Goal: Task Accomplishment & Management: Manage account settings

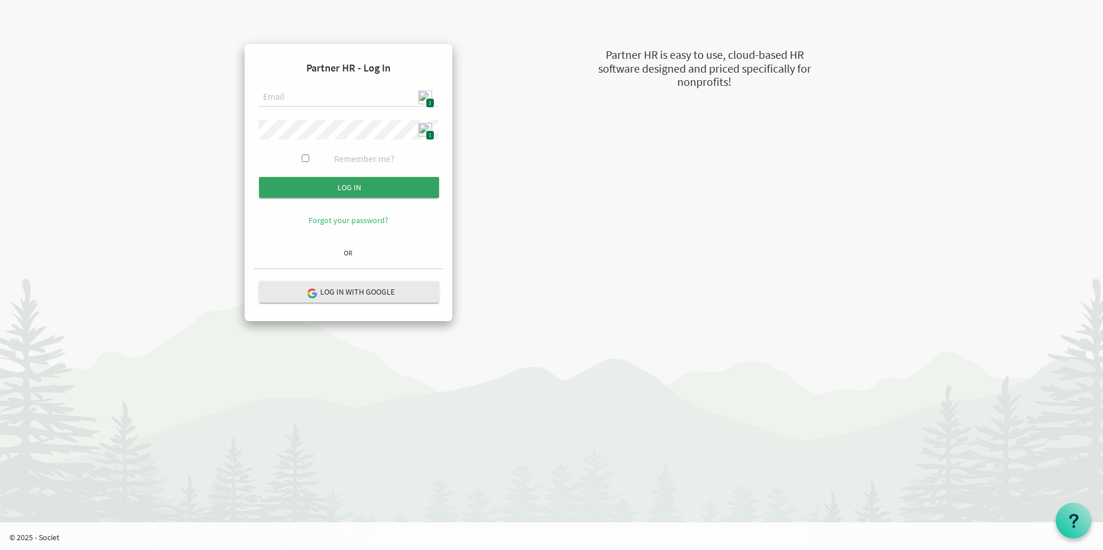
type input "admin@stepind.org"
click at [378, 192] on input "Log in" at bounding box center [349, 187] width 180 height 21
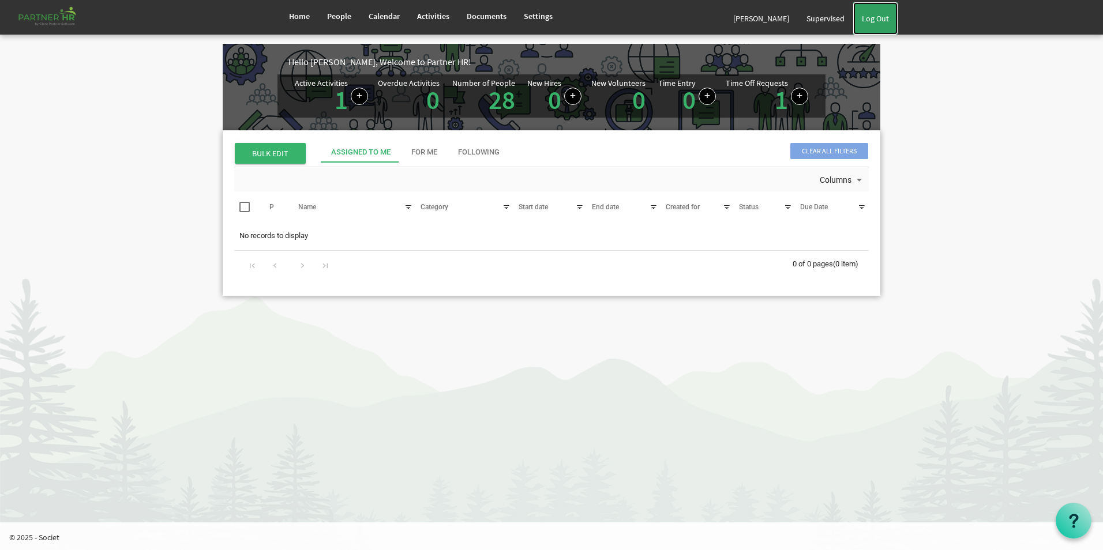
click at [885, 17] on link "Log Out" at bounding box center [875, 18] width 44 height 32
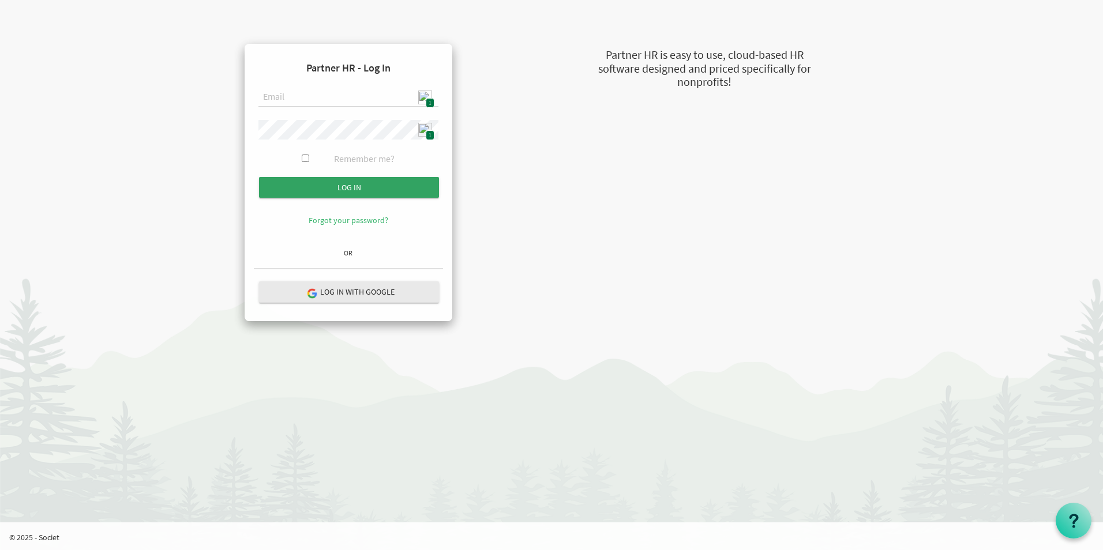
type input "admin@stepind.org"
drag, startPoint x: 381, startPoint y: 190, endPoint x: 496, endPoint y: 198, distance: 115.1
click at [381, 191] on input "submit" at bounding box center [349, 187] width 180 height 21
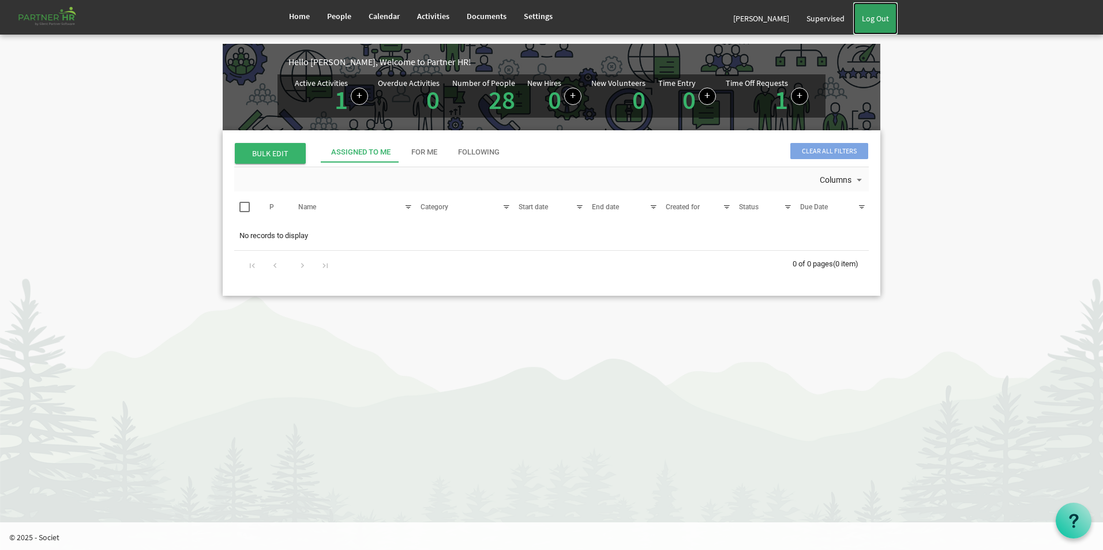
click at [867, 21] on link "Log Out" at bounding box center [875, 18] width 44 height 32
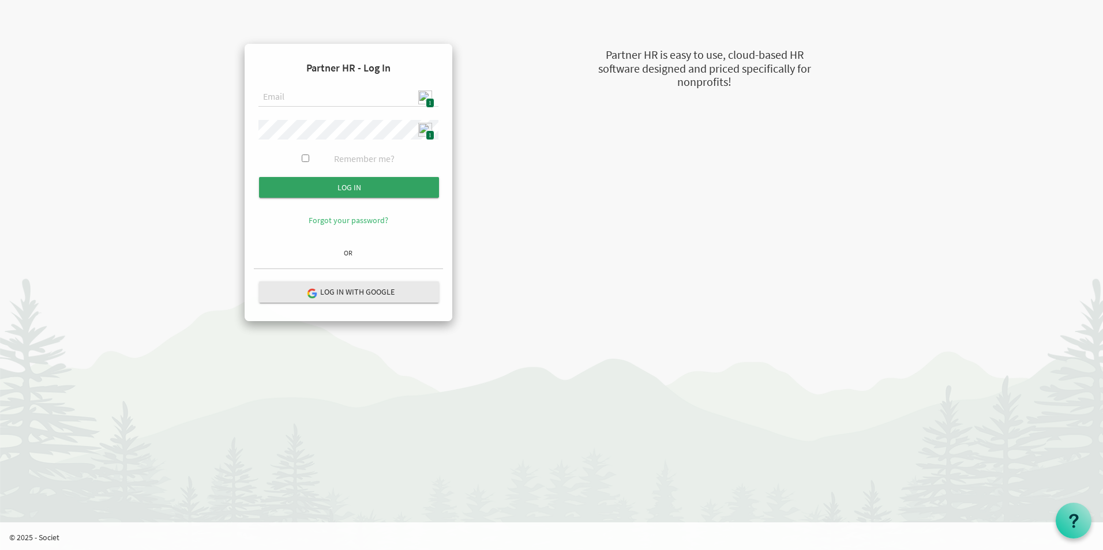
type input "[EMAIL_ADDRESS][DOMAIN_NAME]"
click at [343, 191] on input "Log in" at bounding box center [349, 187] width 180 height 21
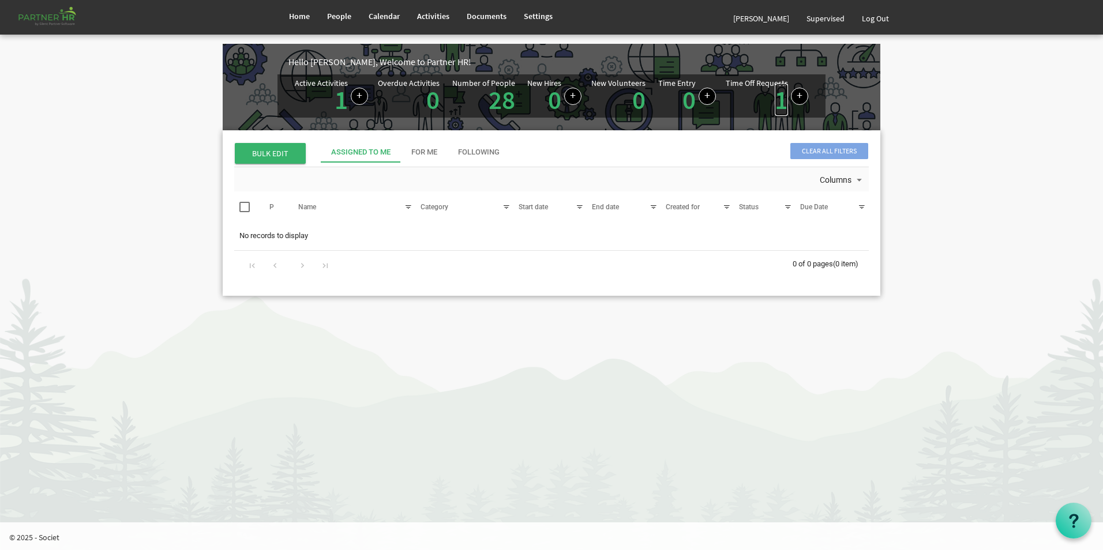
click at [777, 104] on link "1" at bounding box center [781, 100] width 13 height 32
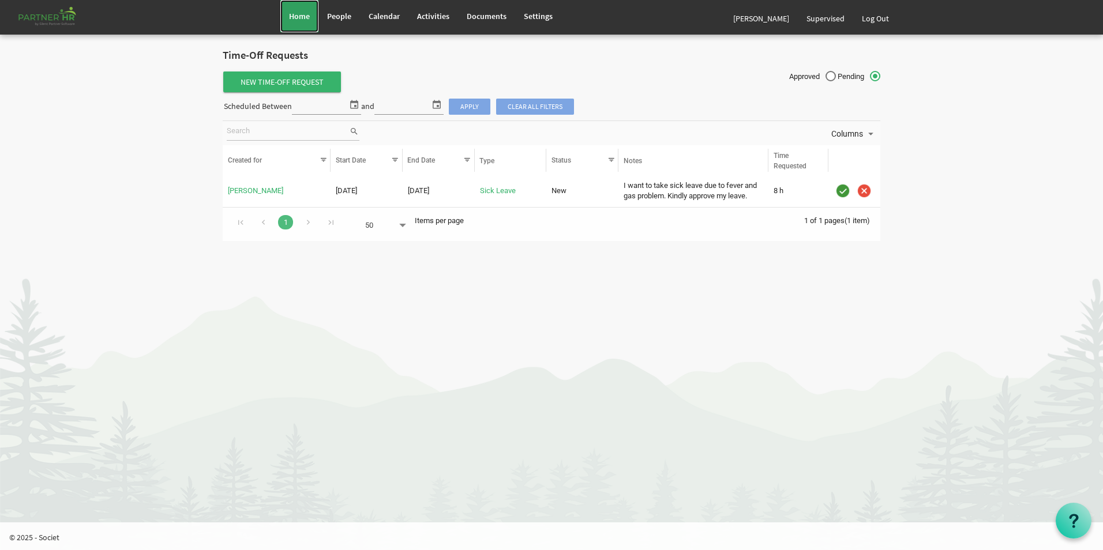
click at [301, 22] on link "Home" at bounding box center [299, 16] width 38 height 32
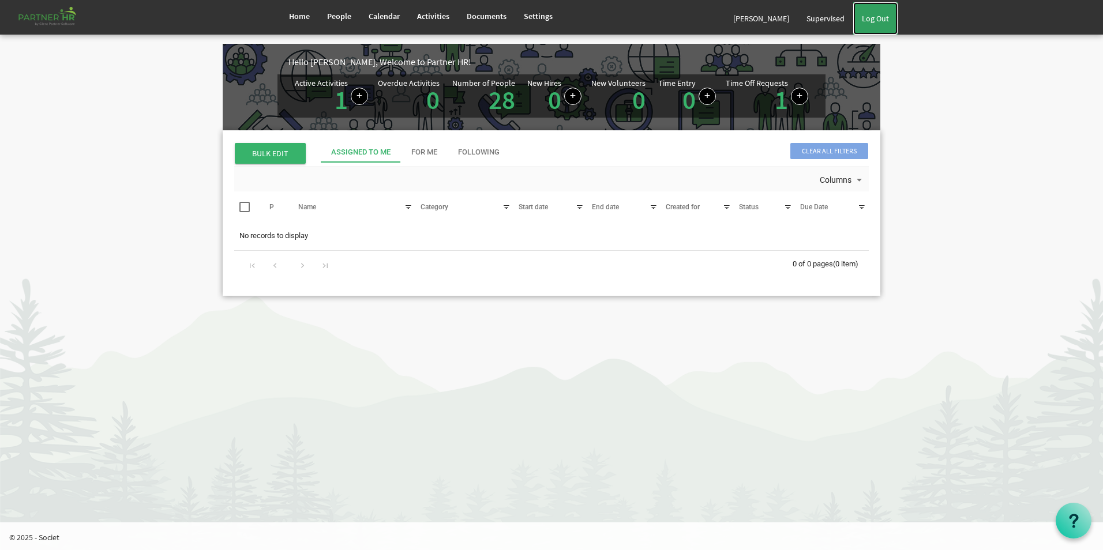
drag, startPoint x: 871, startPoint y: 12, endPoint x: 853, endPoint y: 1, distance: 20.8
click at [871, 12] on link "Log Out" at bounding box center [875, 18] width 44 height 32
